Goal: Book appointment/travel/reservation

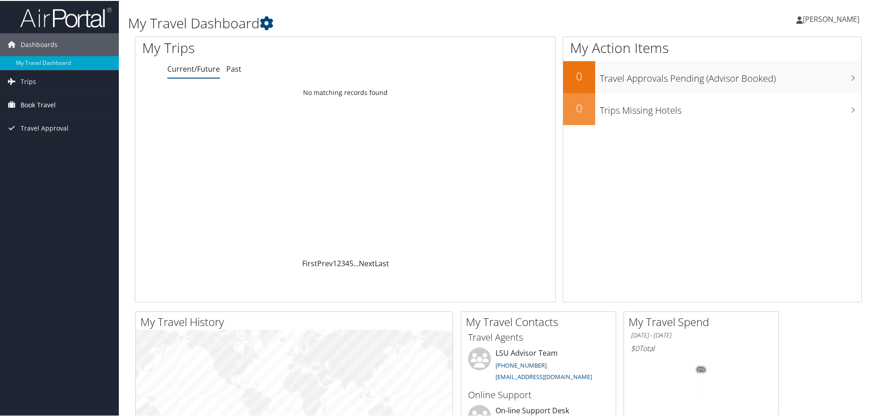
click at [39, 106] on span "Book Travel" at bounding box center [38, 104] width 35 height 23
click at [40, 121] on link "Agent Booking Request" at bounding box center [59, 123] width 119 height 14
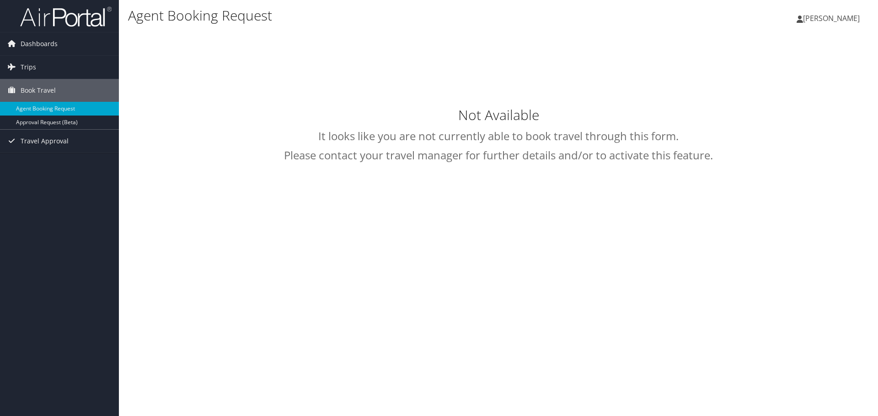
select select "[EMAIL_ADDRESS][DOMAIN_NAME]"
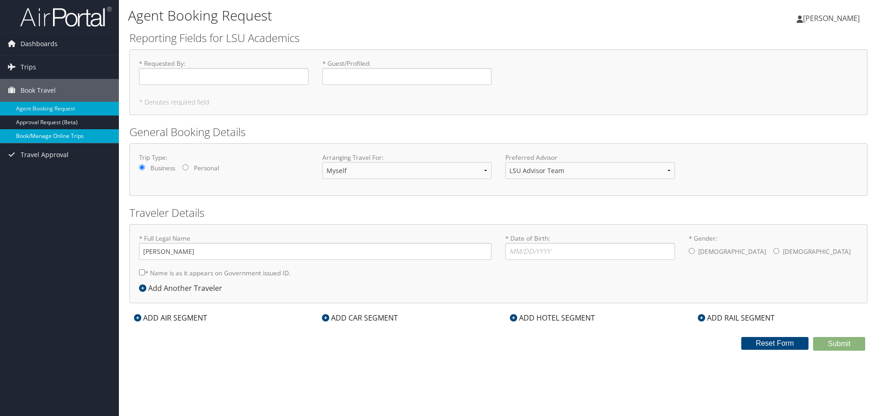
click at [47, 134] on link "Book/Manage Online Trips" at bounding box center [59, 136] width 119 height 14
